Goal: Information Seeking & Learning: Find specific fact

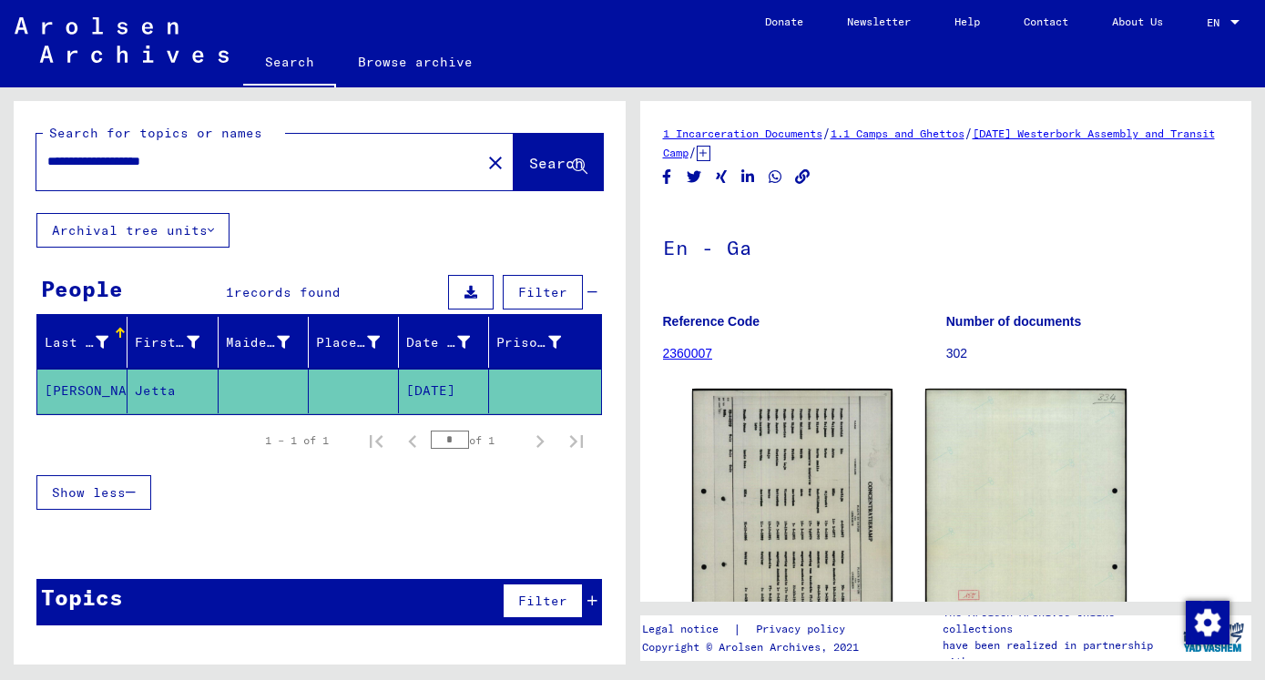
scroll to position [98, 0]
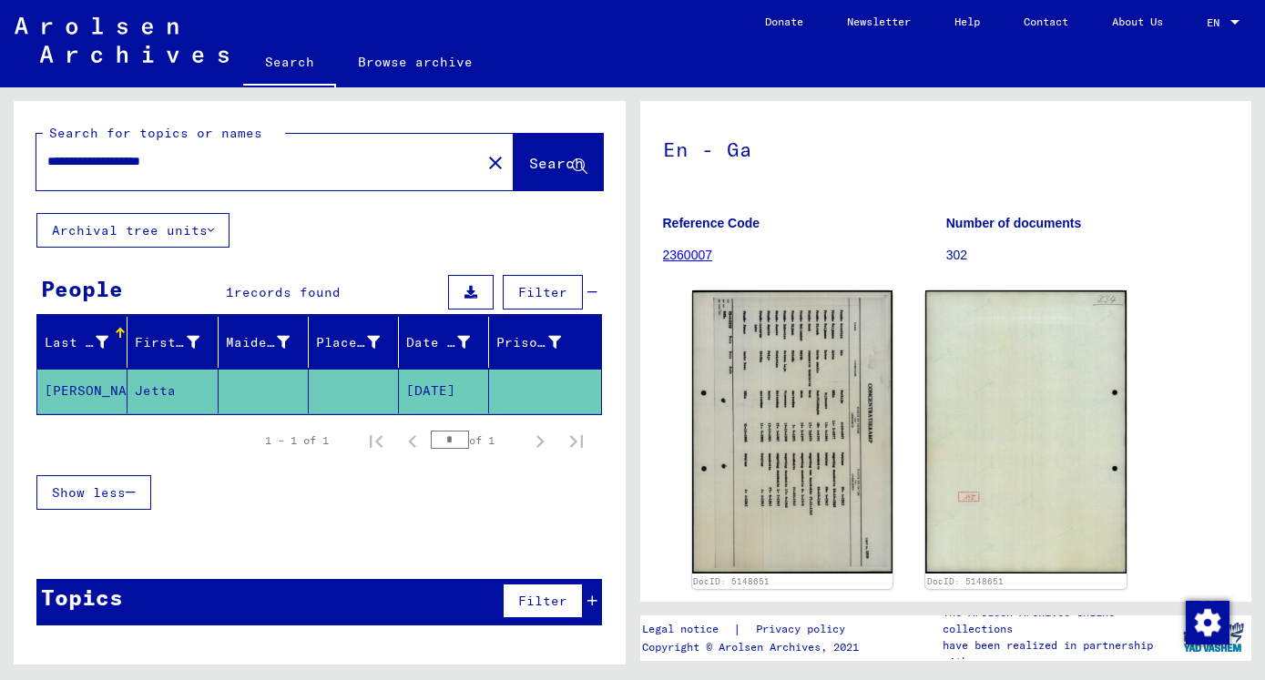
drag, startPoint x: 238, startPoint y: 164, endPoint x: 37, endPoint y: 170, distance: 200.5
click at [47, 164] on input "**********" at bounding box center [258, 161] width 423 height 19
type input "**********"
click at [533, 164] on span "Search" at bounding box center [556, 163] width 55 height 18
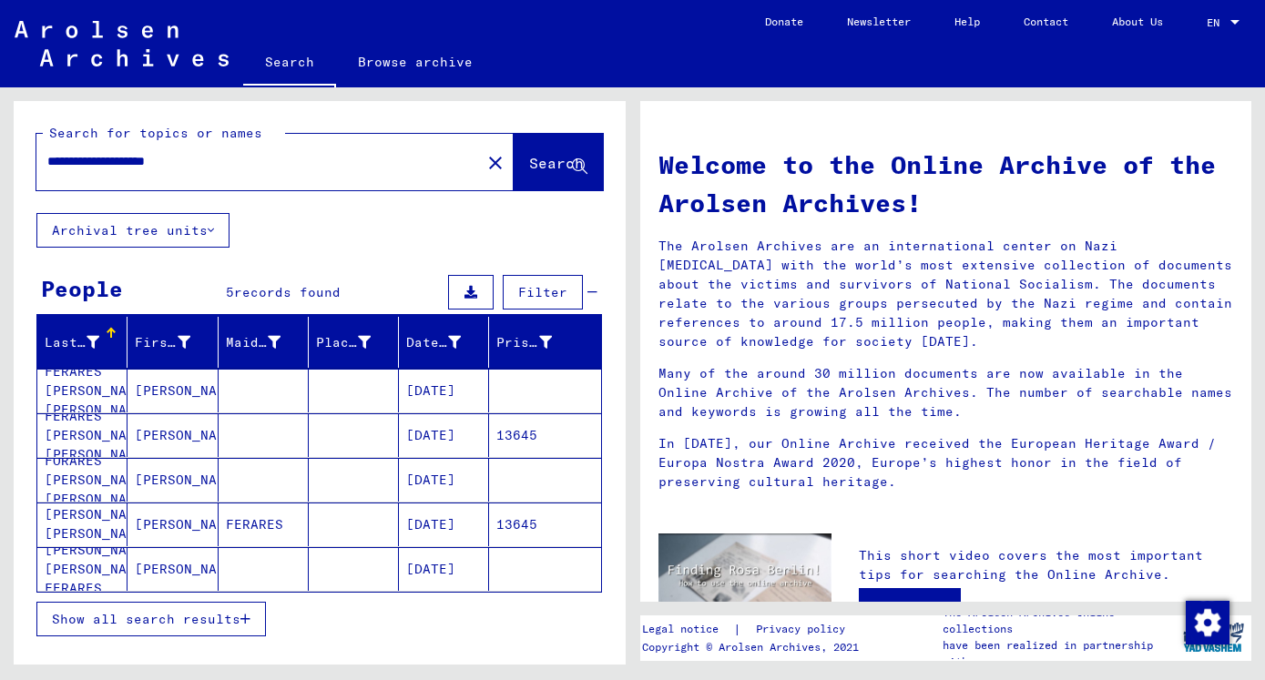
click at [154, 614] on span "Show all search results" at bounding box center [146, 619] width 189 height 16
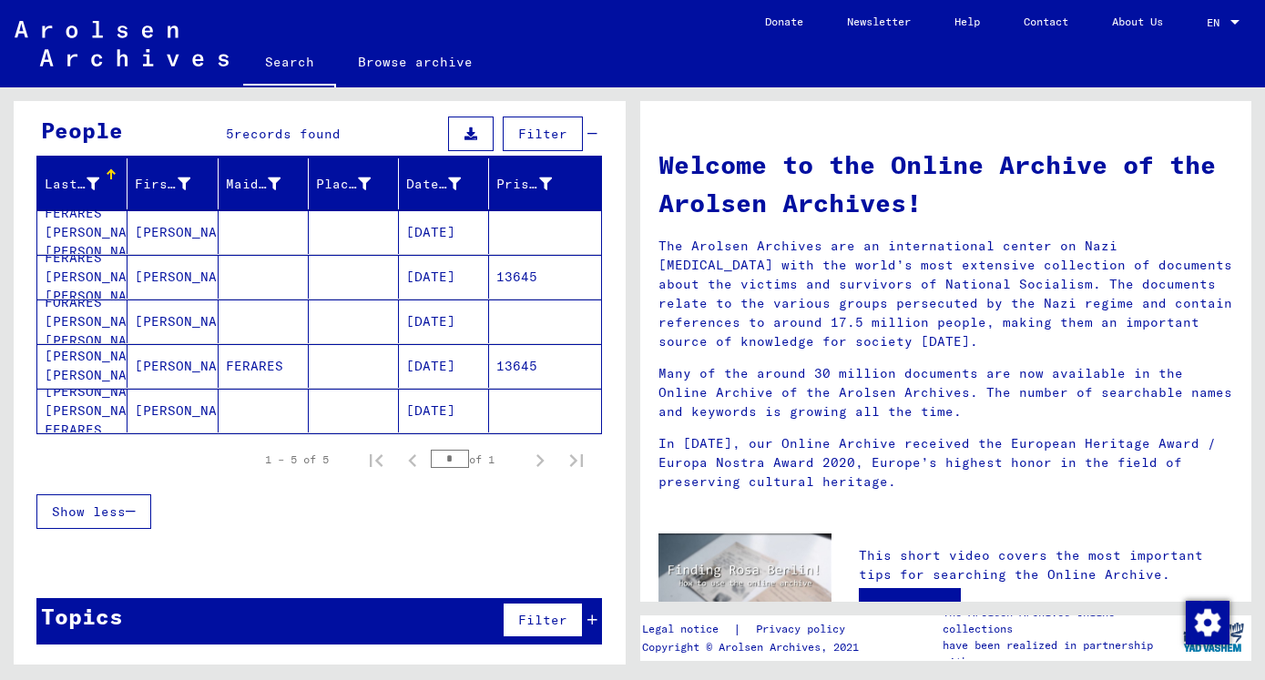
scroll to position [60, 0]
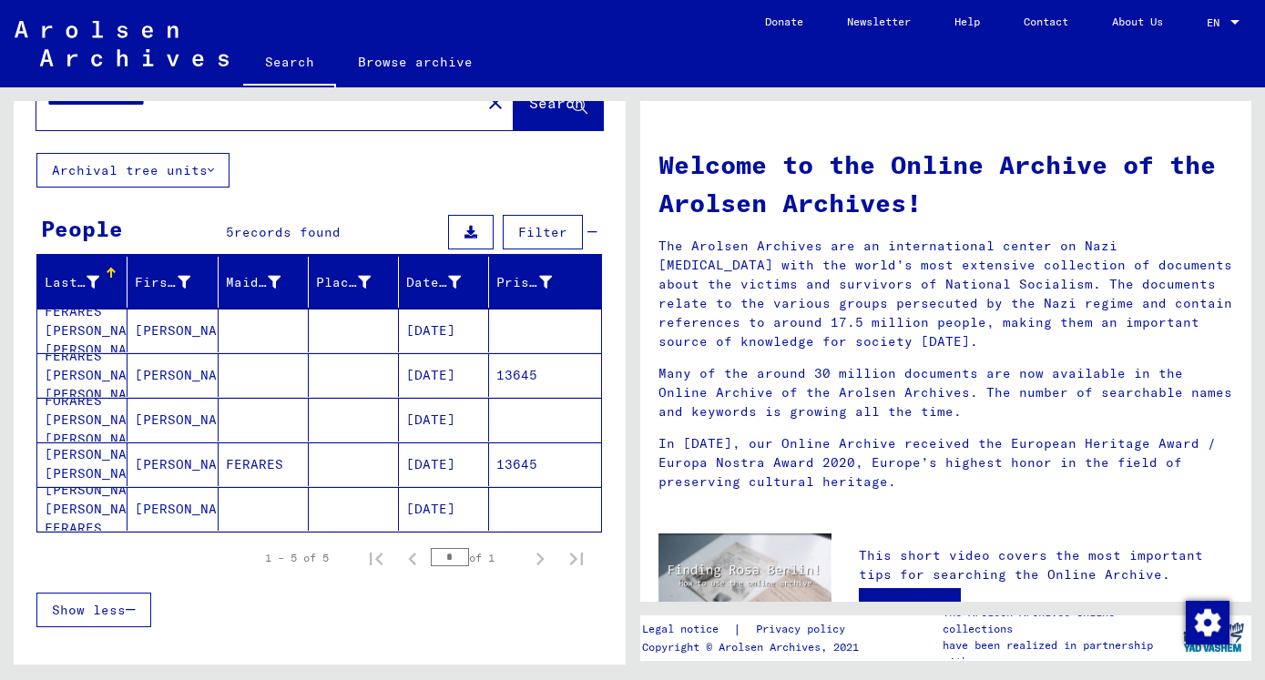
click at [79, 322] on mat-cell "FERARES [PERSON_NAME] [PERSON_NAME]" at bounding box center [82, 331] width 90 height 44
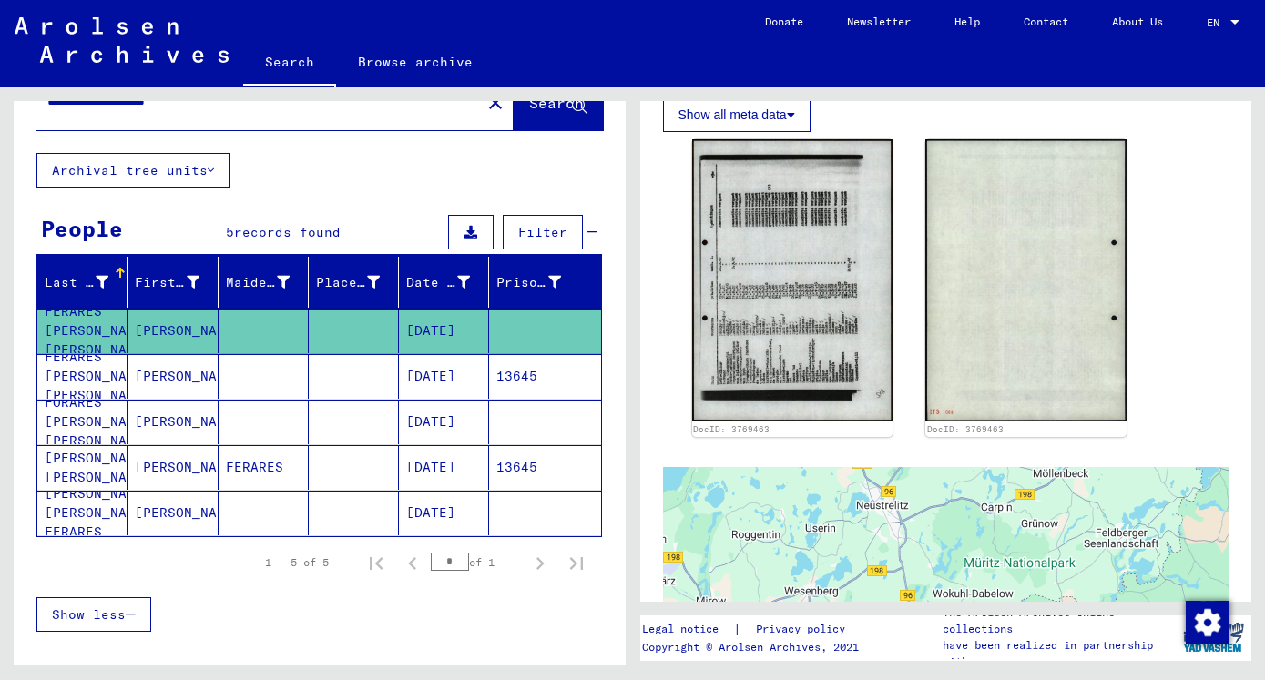
scroll to position [590, 0]
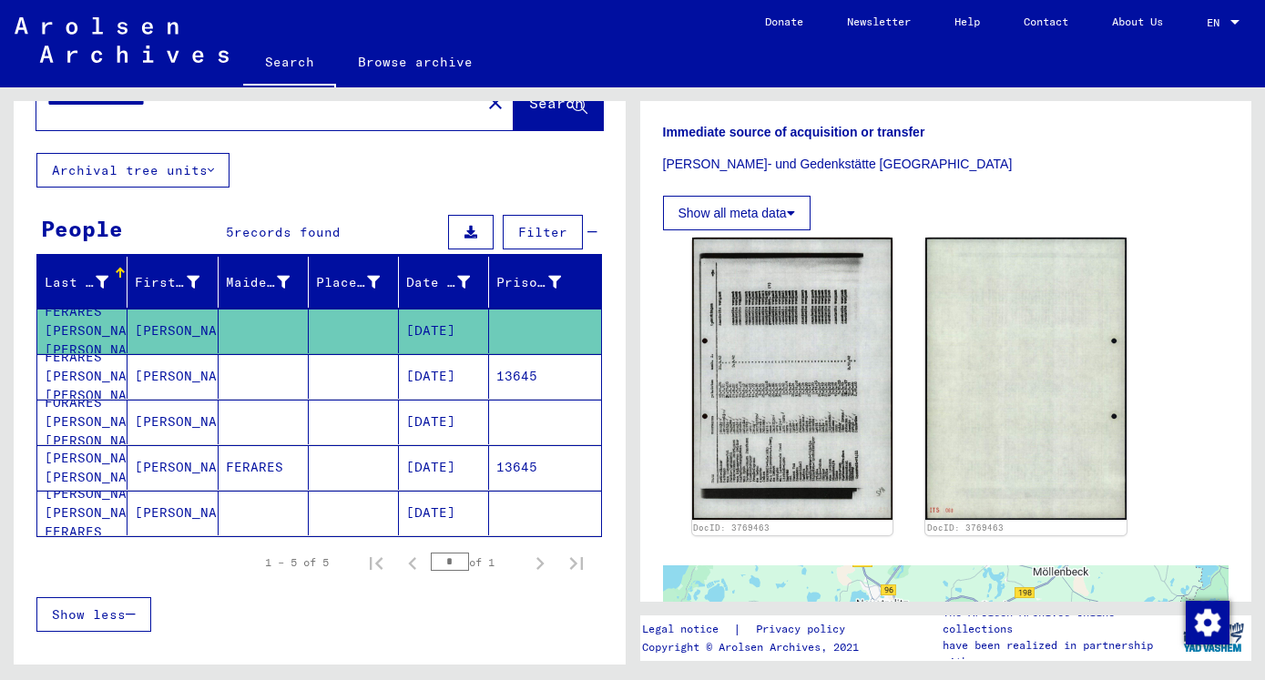
click at [89, 374] on mat-cell "FERARES [PERSON_NAME] [PERSON_NAME]" at bounding box center [82, 376] width 90 height 45
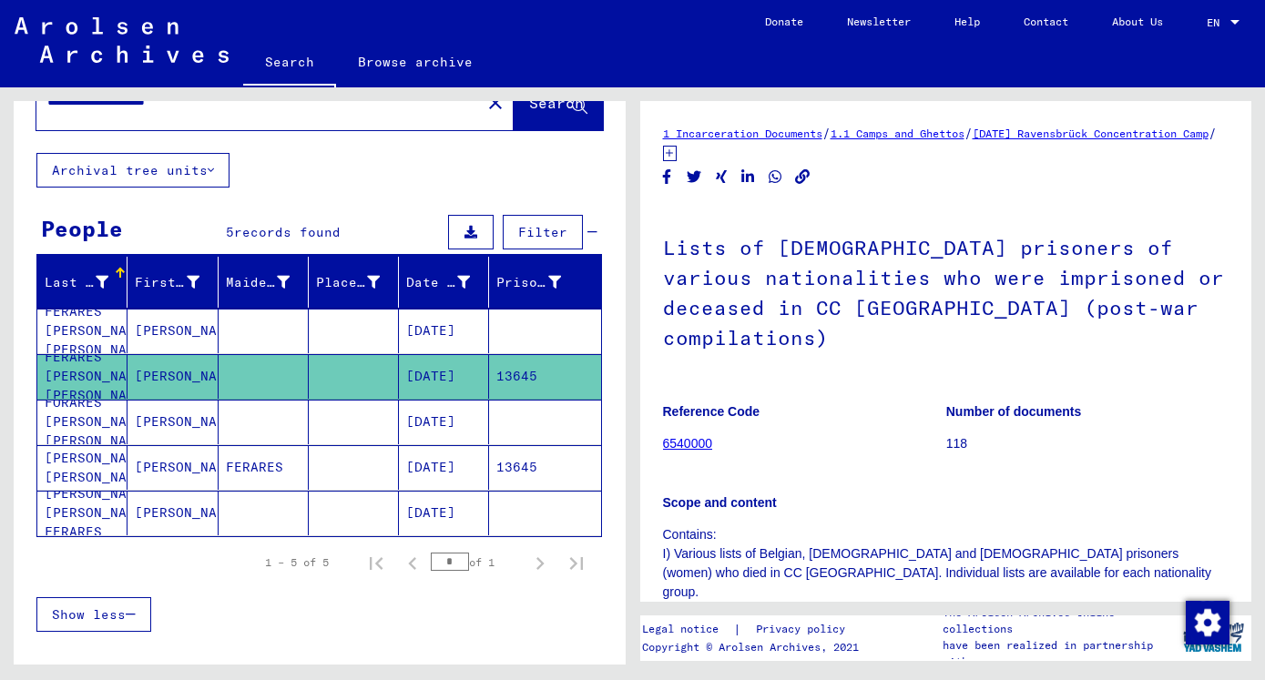
click at [70, 416] on mat-cell "FORARES [PERSON_NAME] [PERSON_NAME]" at bounding box center [82, 422] width 90 height 45
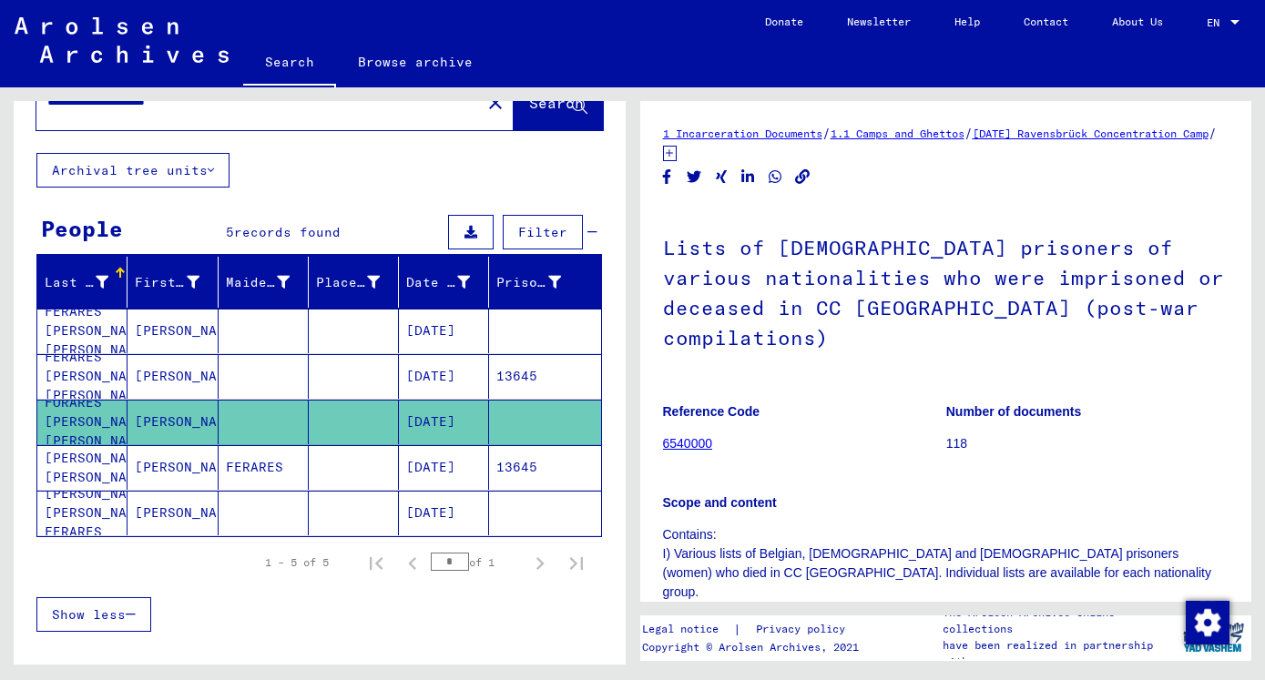
click at [77, 465] on mat-cell "[PERSON_NAME] [PERSON_NAME]" at bounding box center [82, 467] width 90 height 45
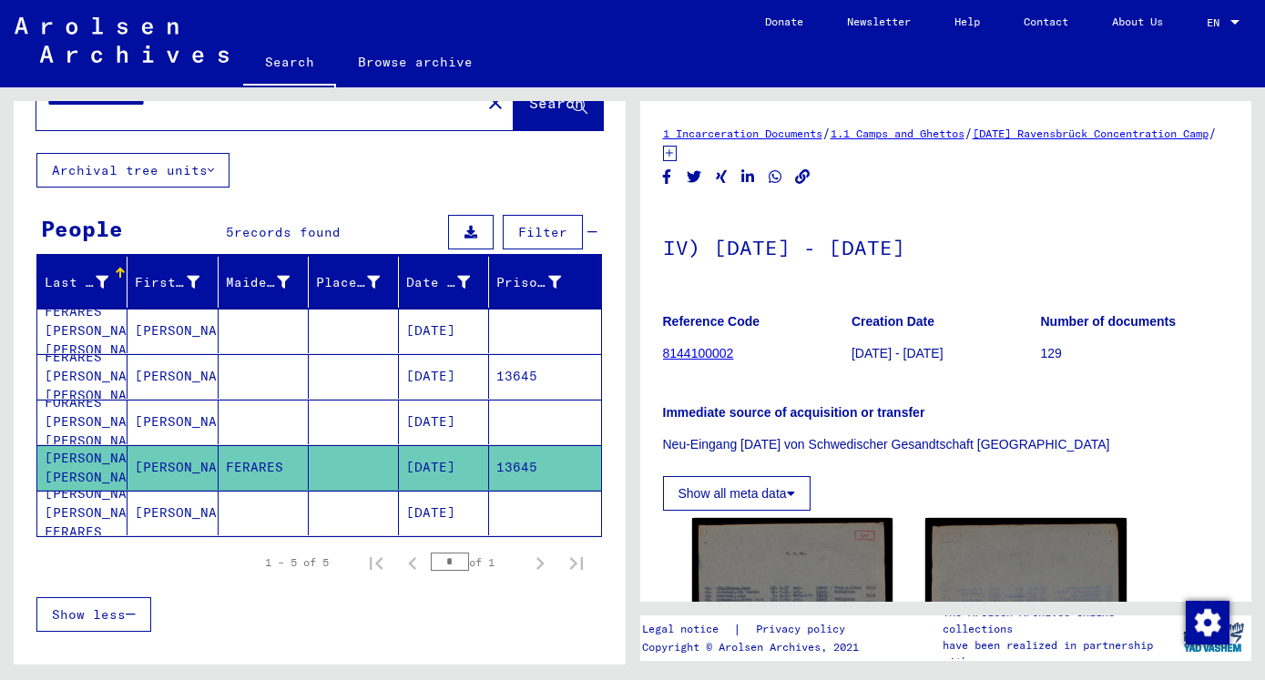
click at [82, 508] on mat-cell "[PERSON_NAME] [PERSON_NAME] FERARES" at bounding box center [82, 513] width 90 height 45
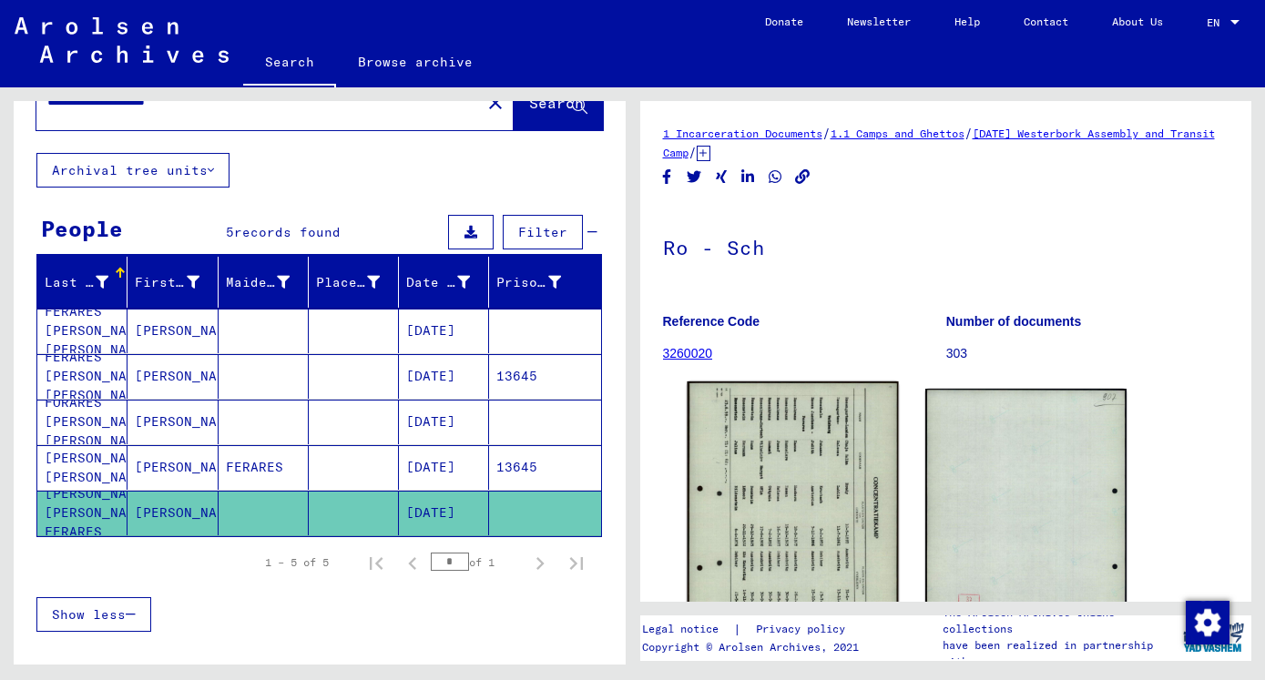
click at [802, 517] on img at bounding box center [792, 529] width 211 height 295
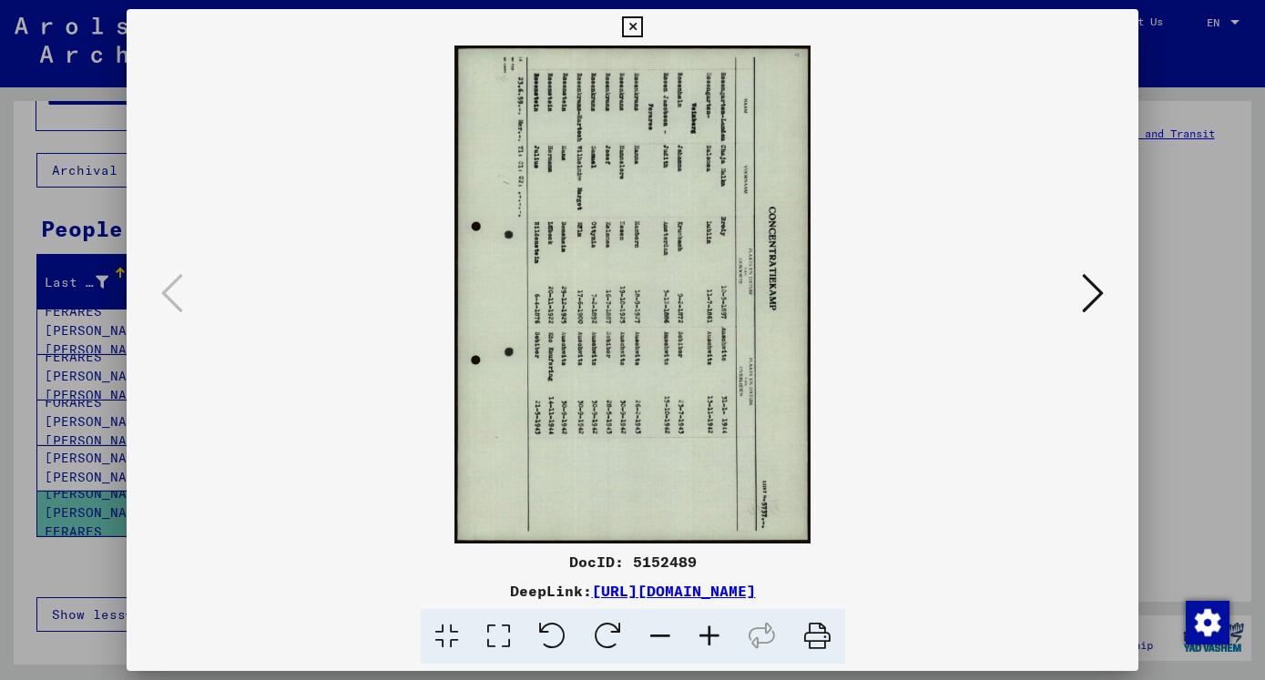
click at [557, 636] on icon at bounding box center [553, 637] width 56 height 56
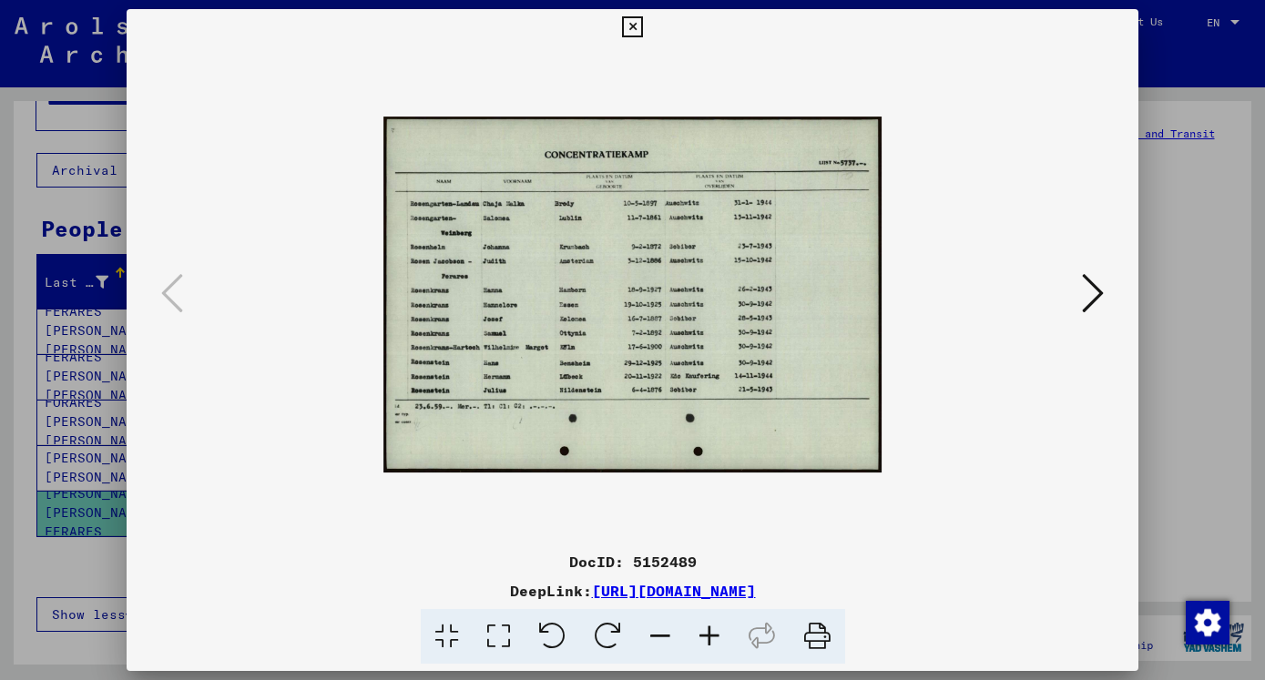
click at [643, 25] on icon at bounding box center [632, 27] width 21 height 22
